Goal: Task Accomplishment & Management: Manage account settings

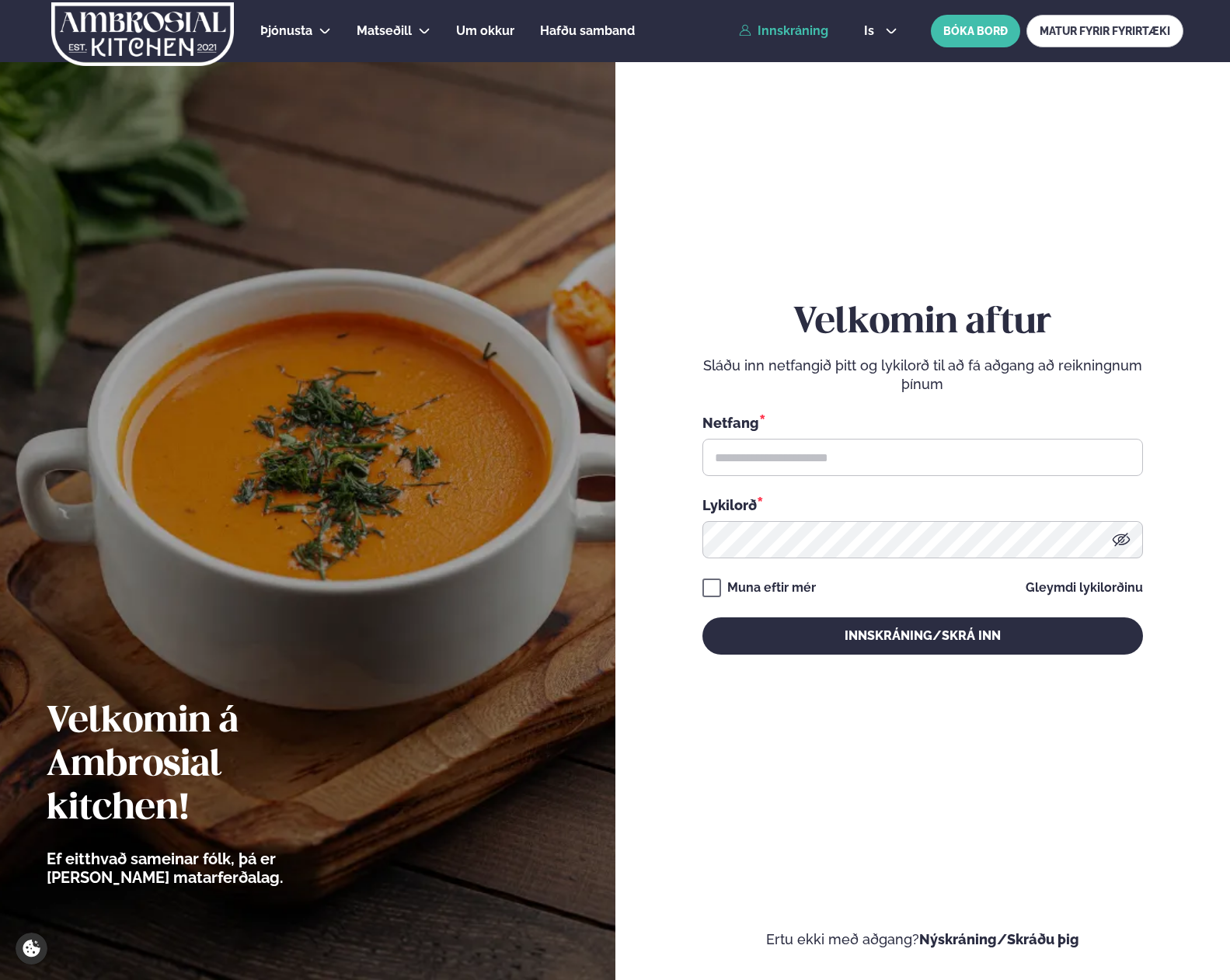
click at [800, 33] on link "Innskráning" at bounding box center [783, 31] width 90 height 14
click at [829, 459] on input "text" at bounding box center [922, 458] width 440 height 37
type input "**********"
click at [703, 618] on button "Innskráning/Skrá inn" at bounding box center [922, 636] width 440 height 37
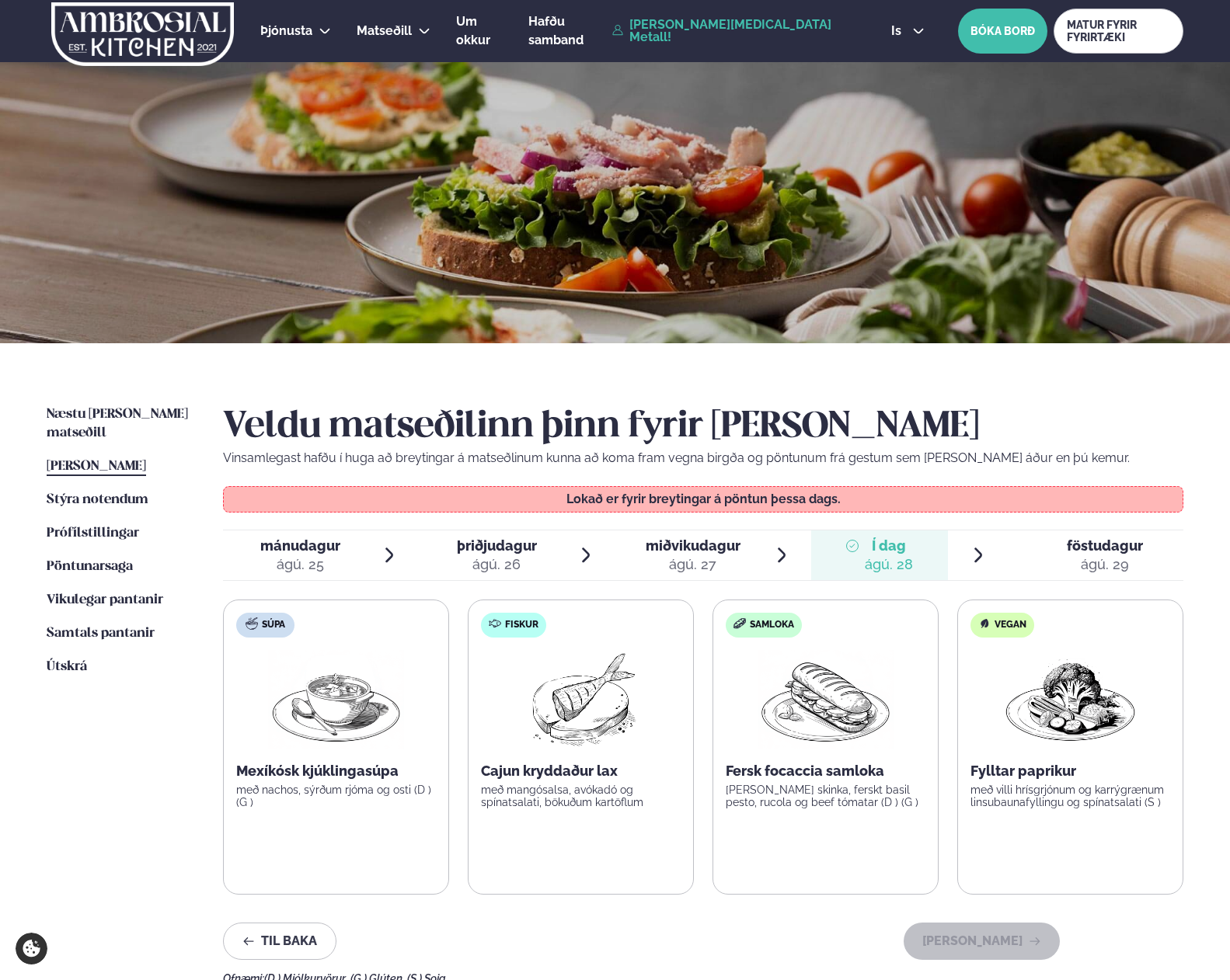
drag, startPoint x: 99, startPoint y: 833, endPoint x: 93, endPoint y: 842, distance: 10.8
click at [98, 837] on ul "Næstu [PERSON_NAME] matseðill Næsta vika [PERSON_NAME] matseðill Þessa [PERSON_…" at bounding box center [120, 695] width 145 height 580
click at [98, 593] on span "Vikulegar pantanir" at bounding box center [105, 600] width 116 height 13
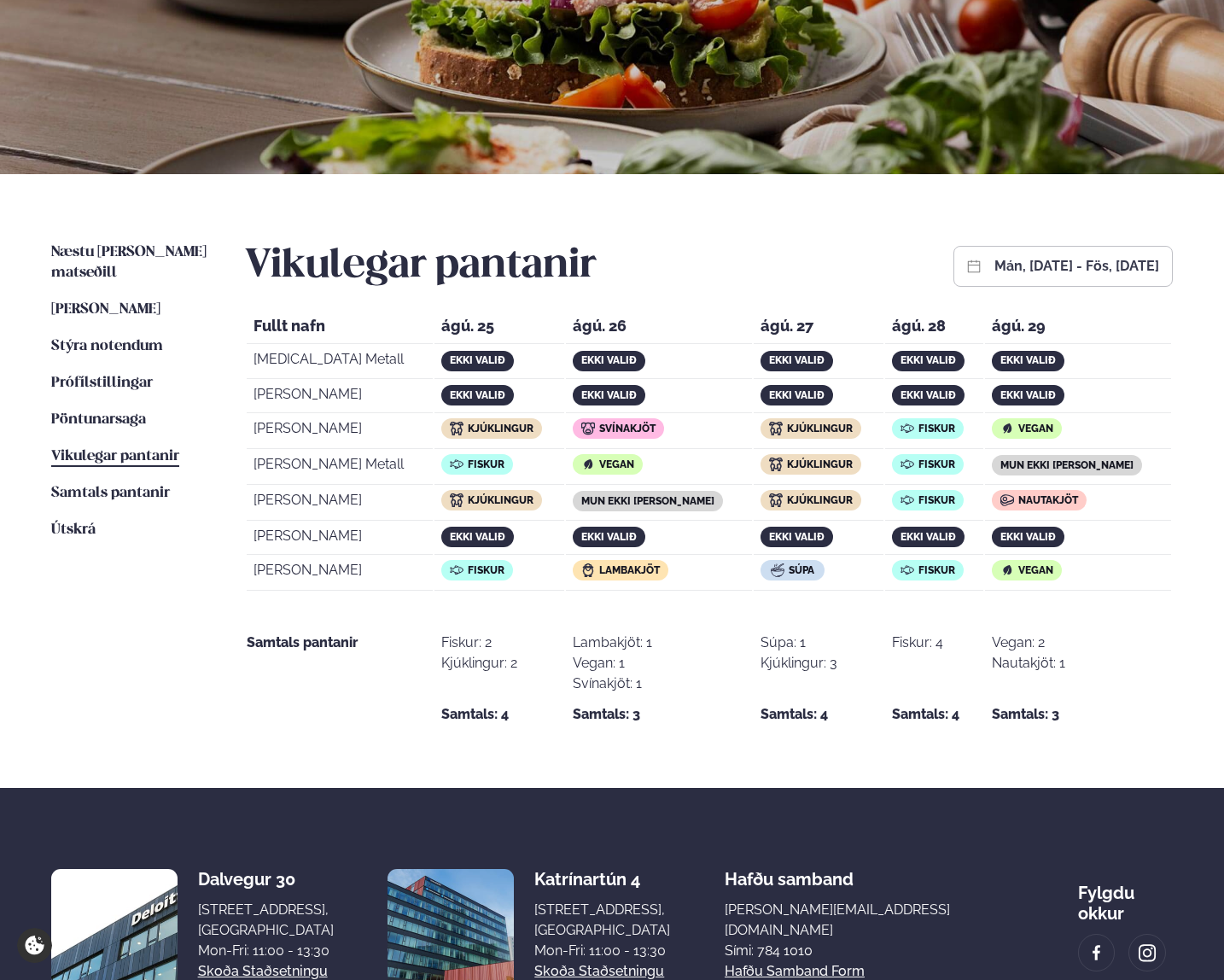
scroll to position [219, 0]
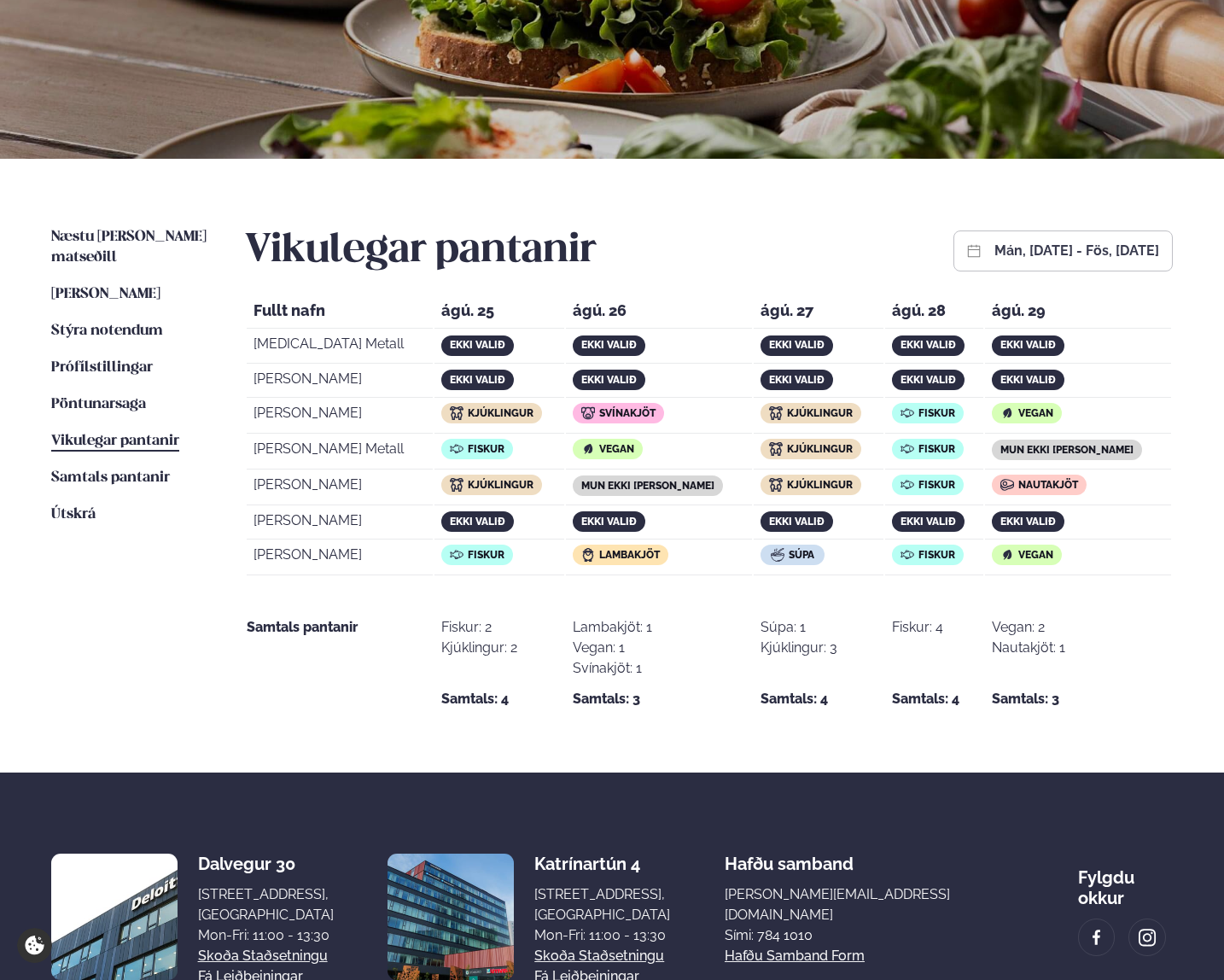
click at [1054, 414] on span "Vegan" at bounding box center [1036, 413] width 35 height 12
click at [1064, 646] on div "Nautakjöt: 1" at bounding box center [1029, 648] width 74 height 20
